Goal: Check status: Check status

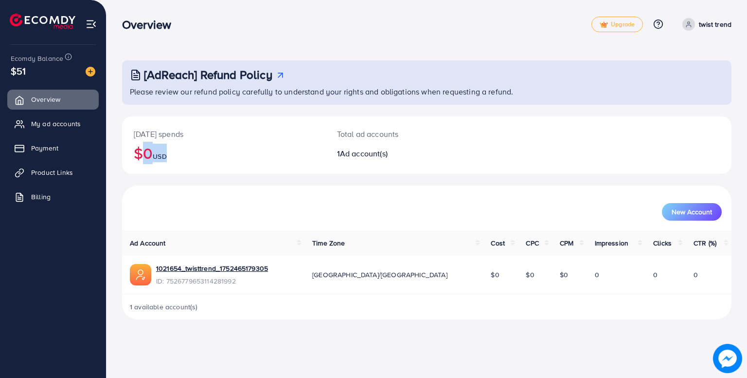
drag, startPoint x: 131, startPoint y: 154, endPoint x: 192, endPoint y: 149, distance: 61.1
click at [192, 149] on div "[DATE] spends $0 USD" at bounding box center [223, 144] width 203 height 57
click at [192, 149] on h2 "$0 USD" at bounding box center [224, 153] width 180 height 18
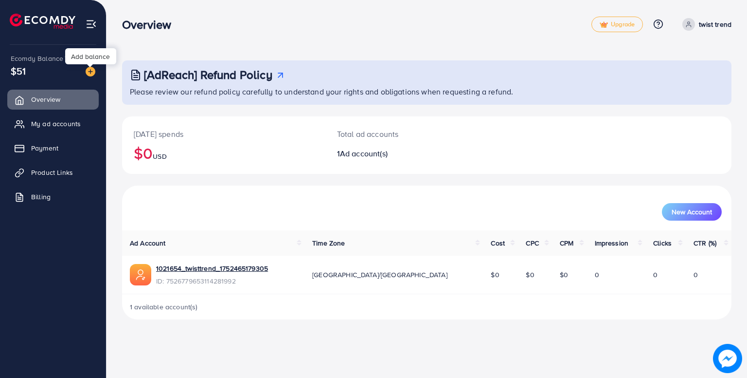
click at [94, 67] on img at bounding box center [91, 72] width 10 height 10
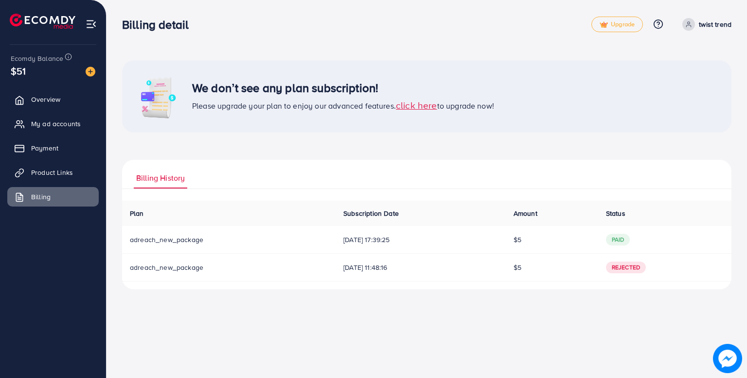
click at [443, 348] on div "Billing detail Upgrade Help Center Contact Support Plans and Pricing Term and p…" at bounding box center [373, 189] width 747 height 378
